Goal: Check status: Check status

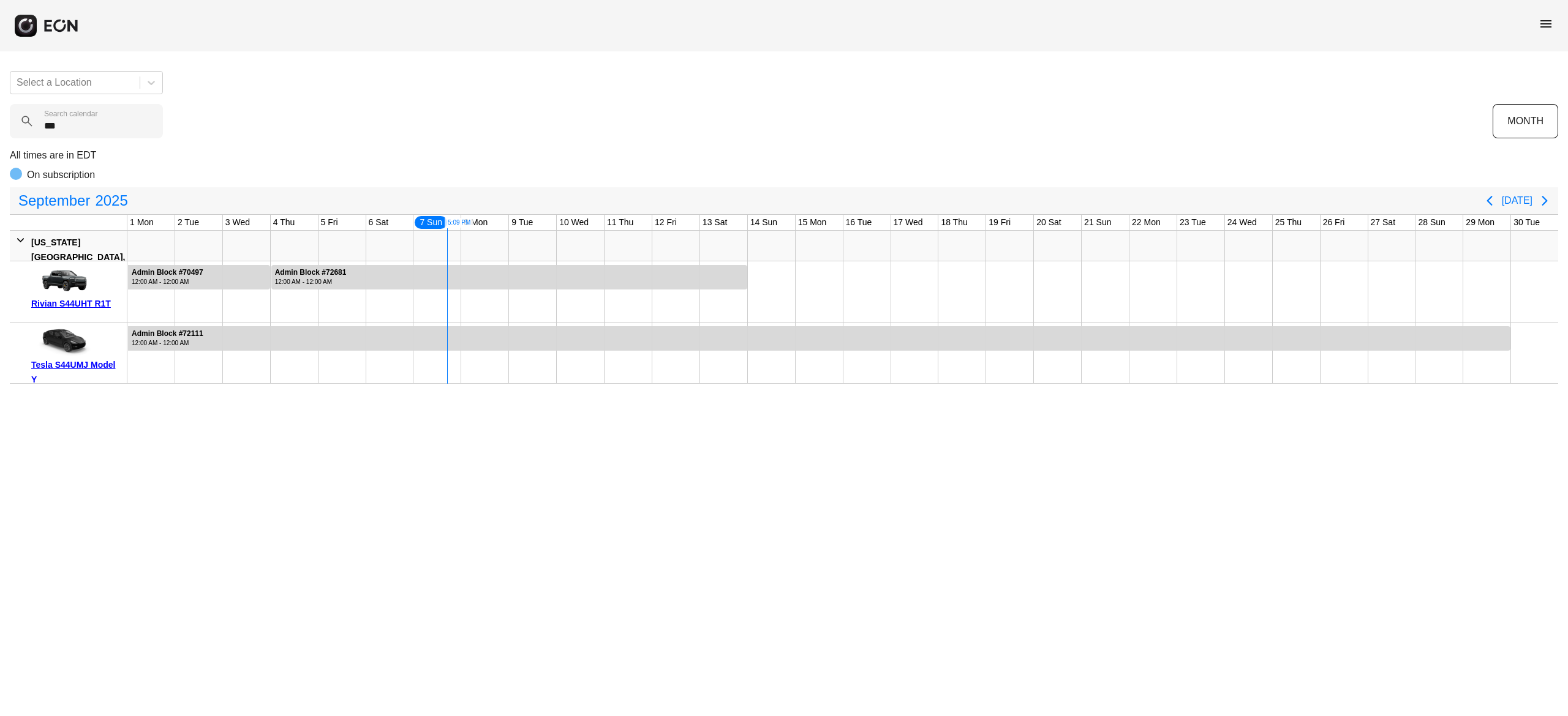
type calendar "***"
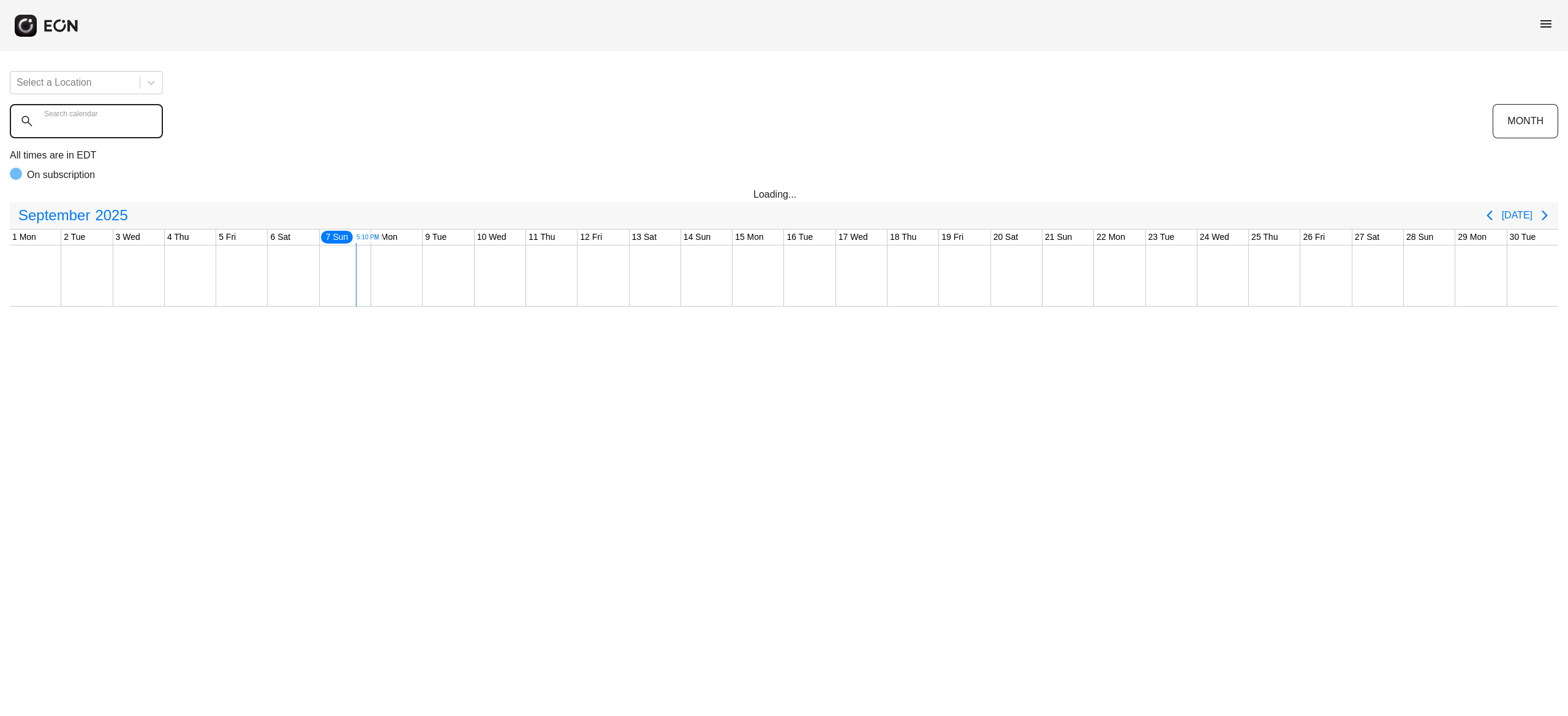
click at [128, 136] on calendar "Search calendar" at bounding box center [86, 120] width 153 height 34
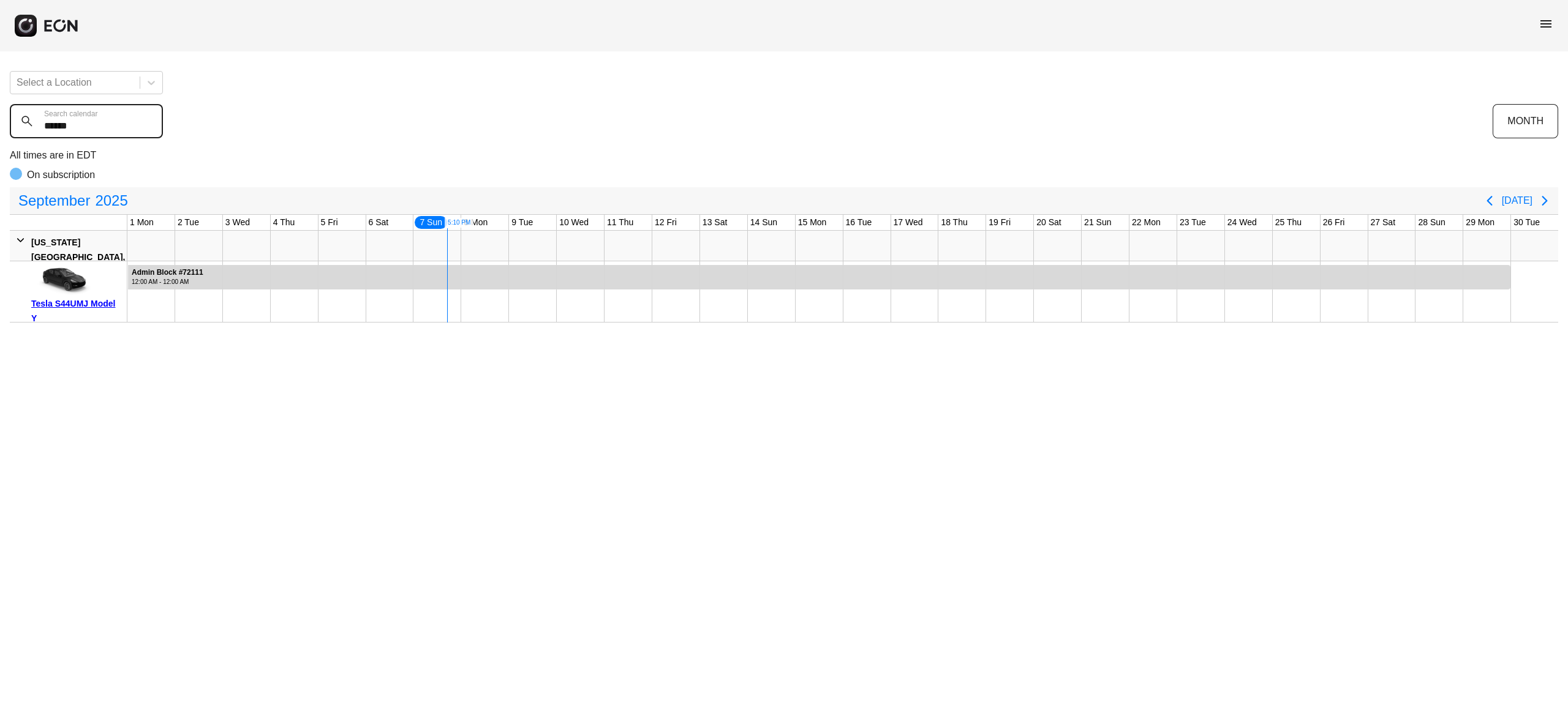
type calendar "******"
